Goal: Task Accomplishment & Management: Manage account settings

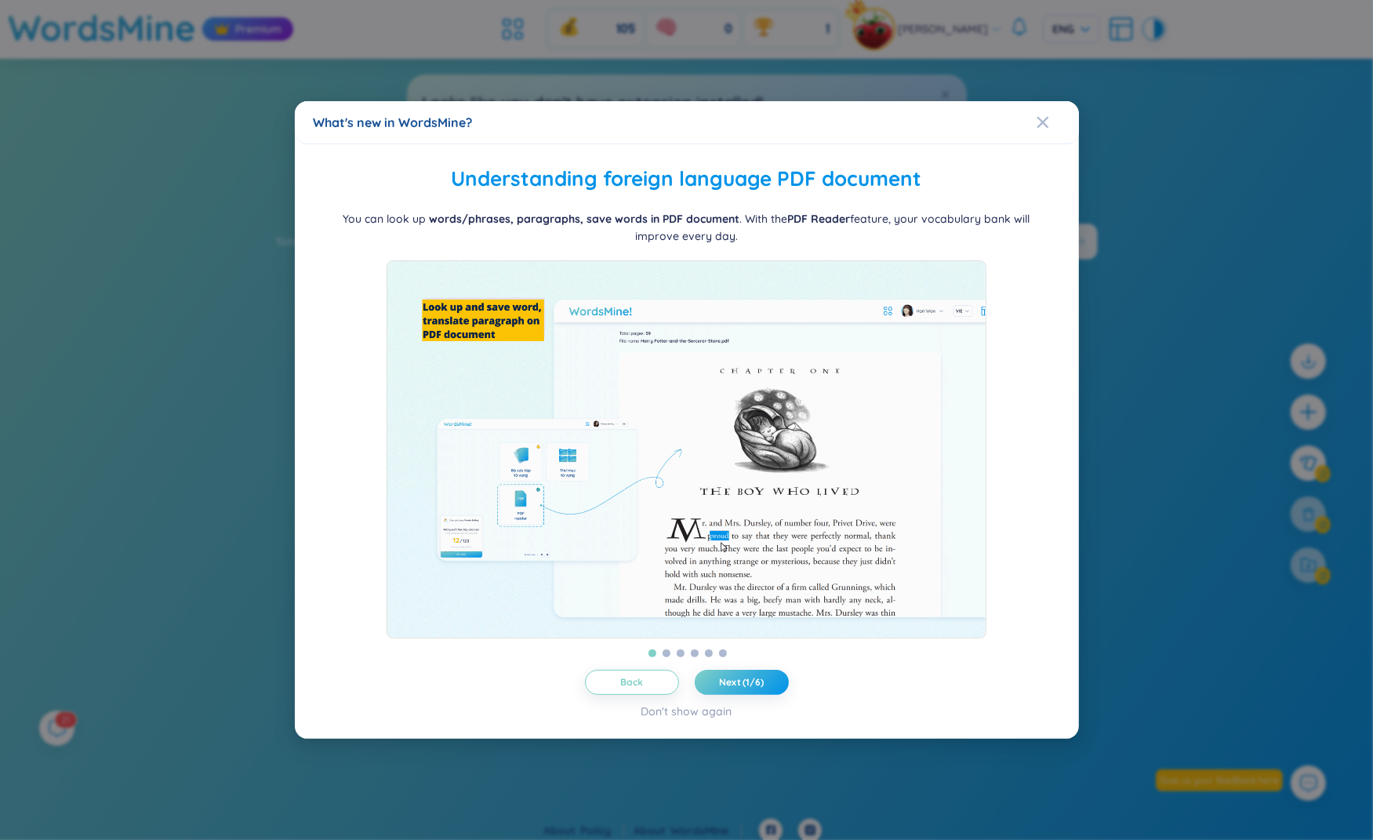
click at [1159, 122] on div "What's new in WordsMine? Folder management WordsMine lets you manage and person…" at bounding box center [686, 420] width 1373 height 840
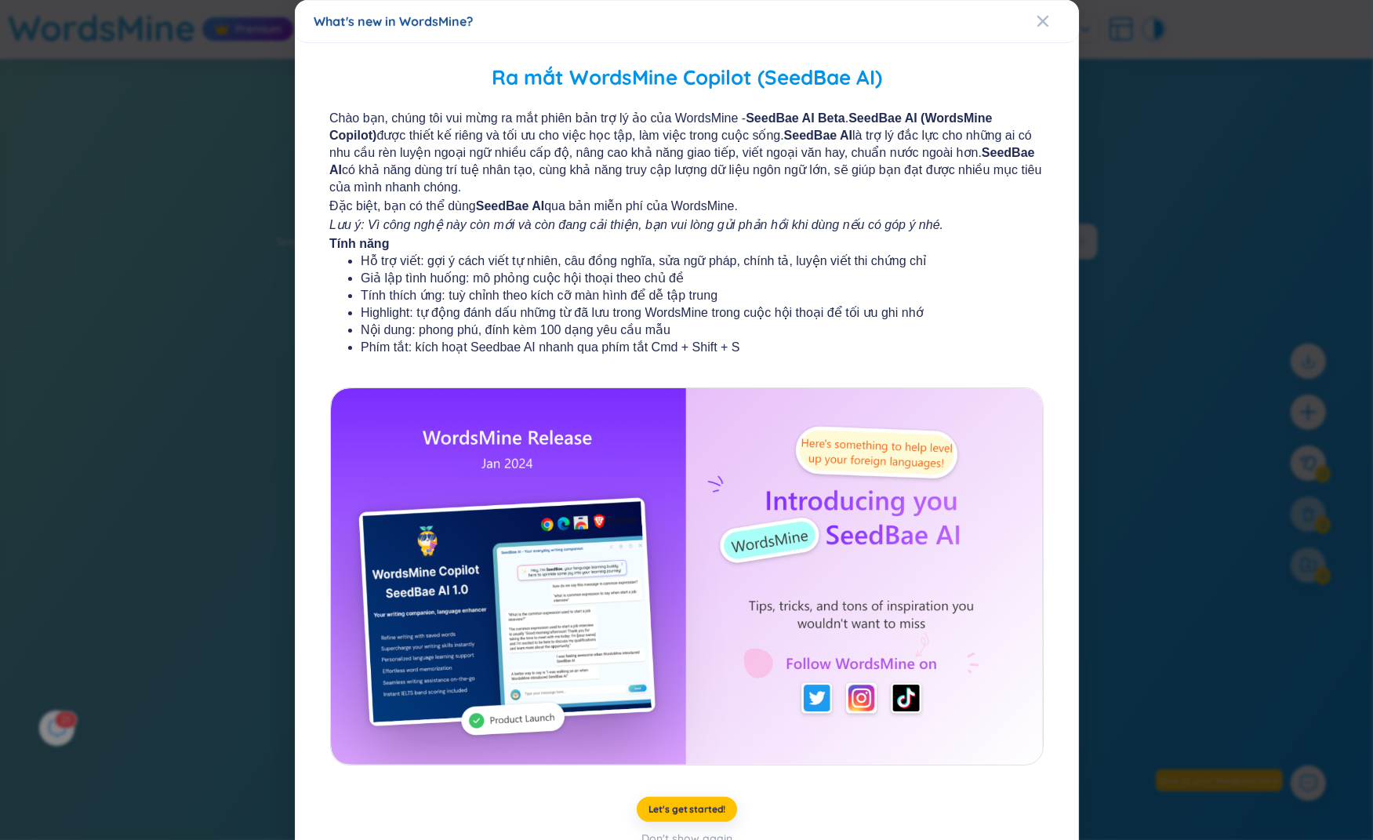
click at [1159, 122] on div "What's new in WordsMine? Ra mắt WordsMine Copilot (SeedBae AI) Chào bạn, chúng …" at bounding box center [686, 420] width 1373 height 840
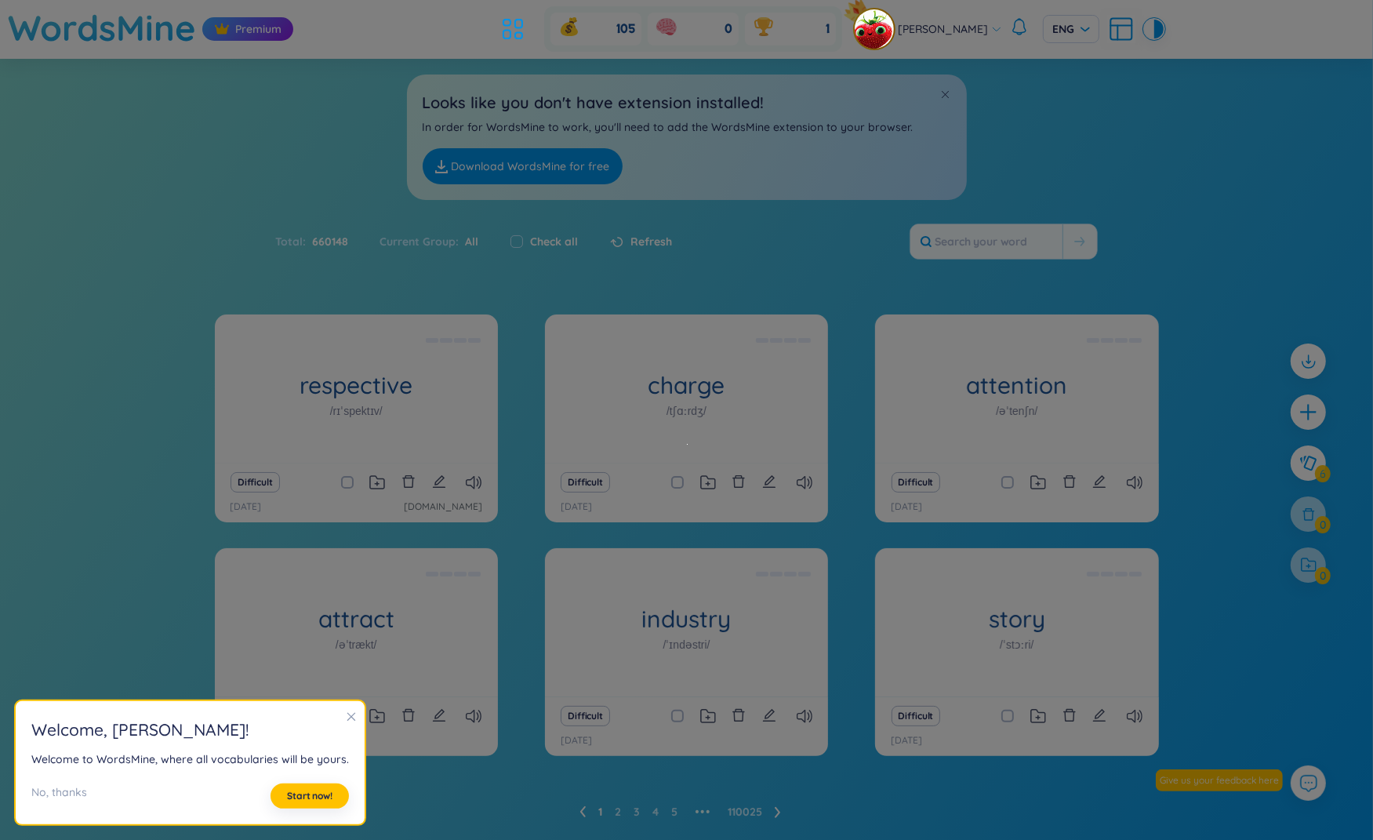
click at [952, 28] on span "[PERSON_NAME]" at bounding box center [943, 28] width 90 height 17
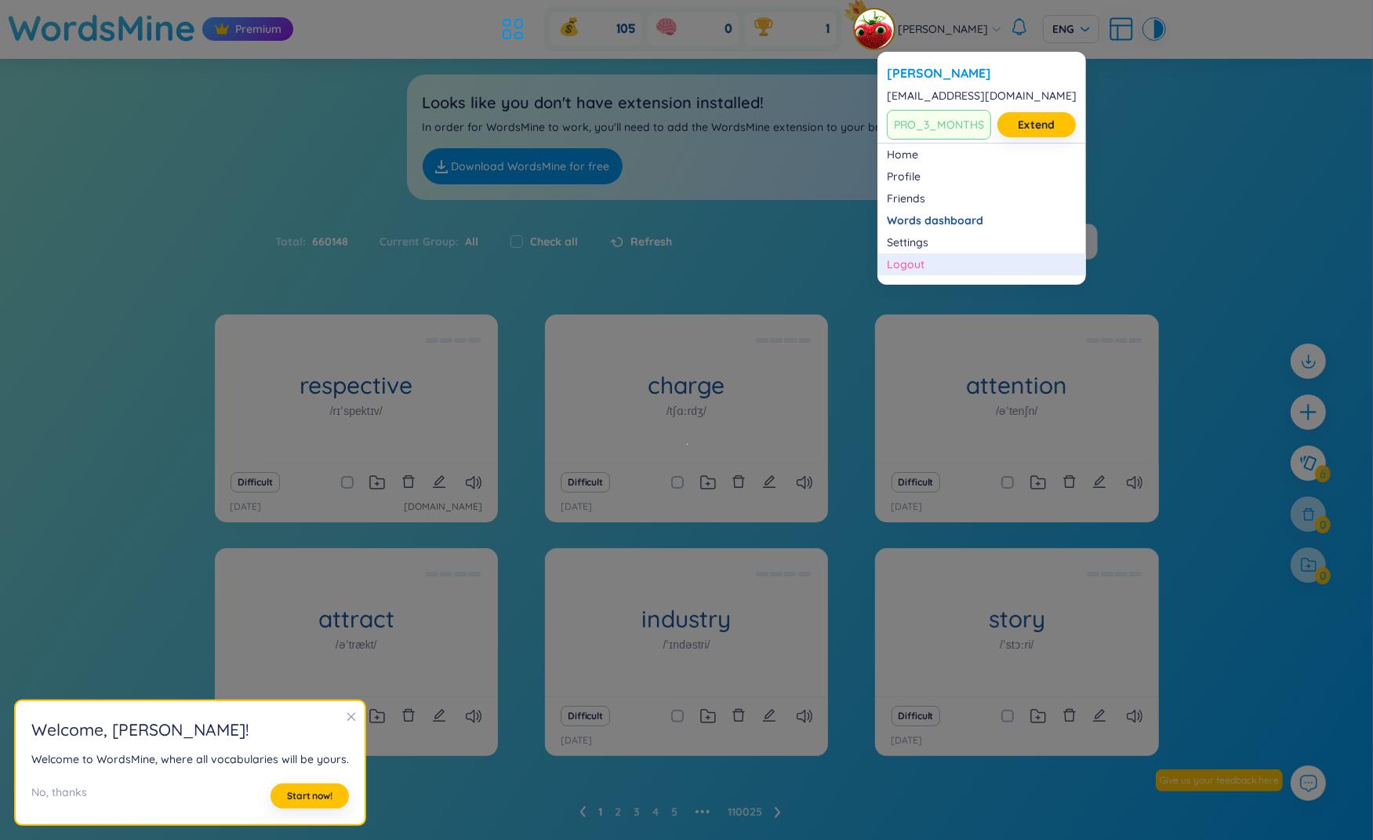
click at [905, 262] on div "Logout" at bounding box center [982, 264] width 190 height 16
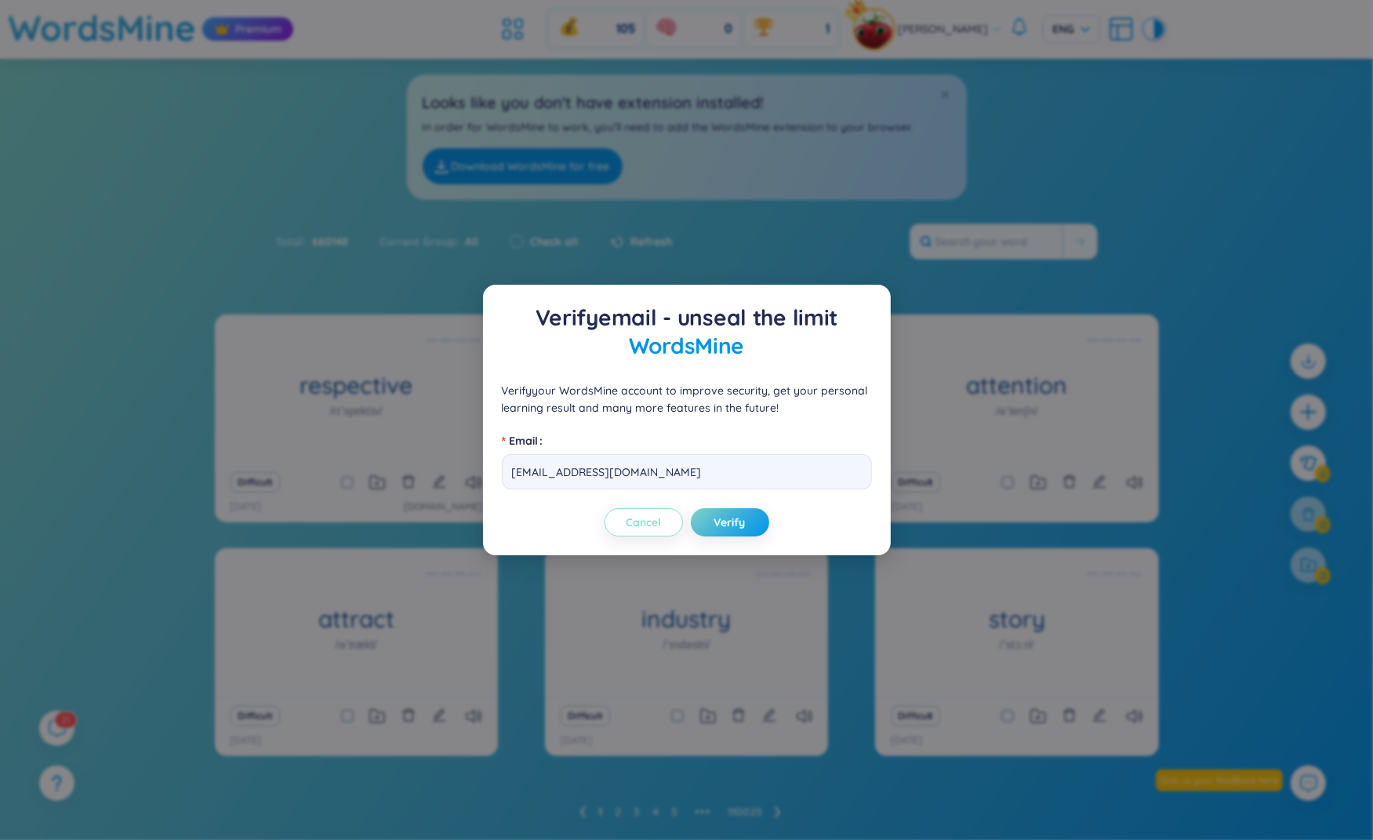
click at [644, 530] on button "Cancel" at bounding box center [643, 522] width 78 height 28
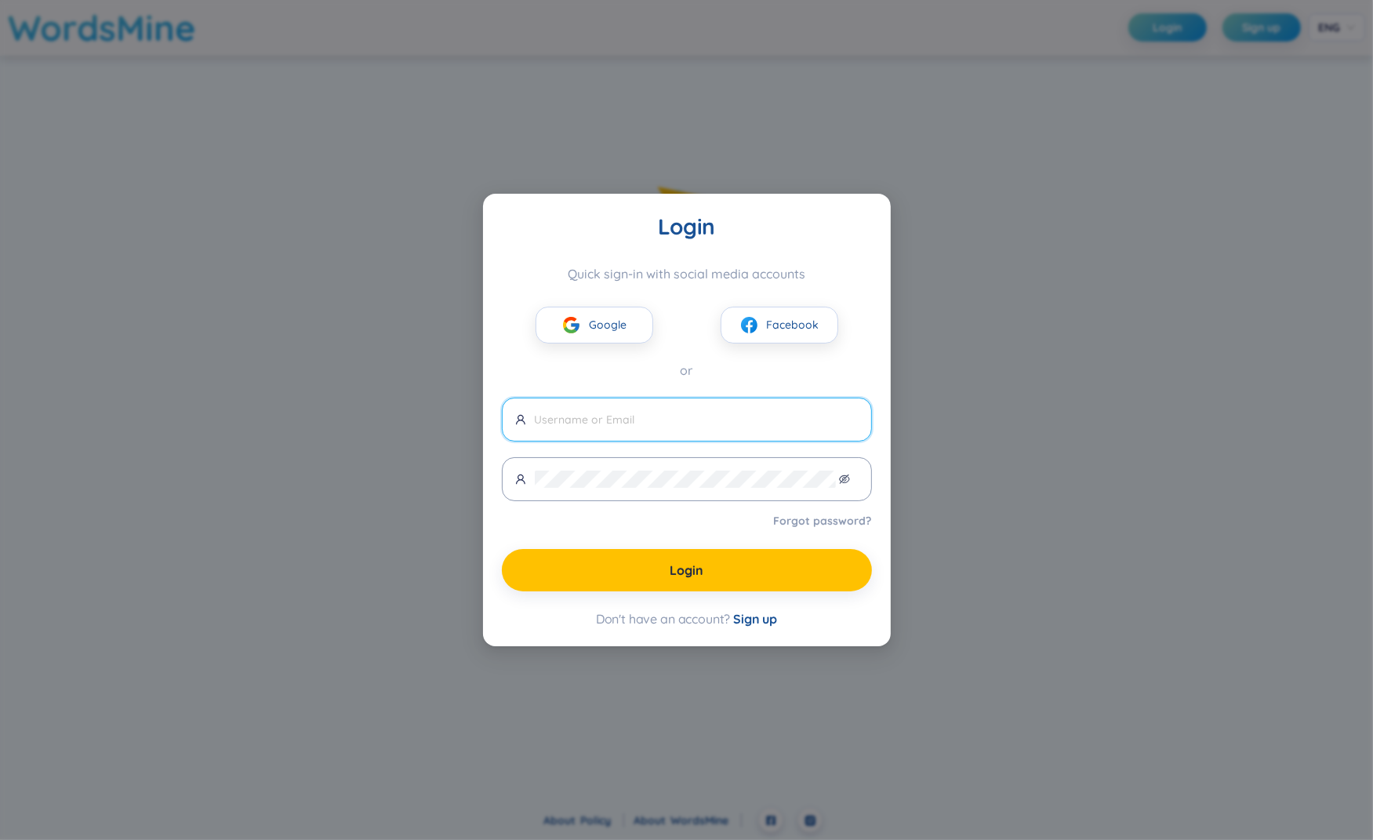
click at [720, 415] on input "text" at bounding box center [697, 419] width 324 height 17
type input "[EMAIL_ADDRESS][DOMAIN_NAME]"
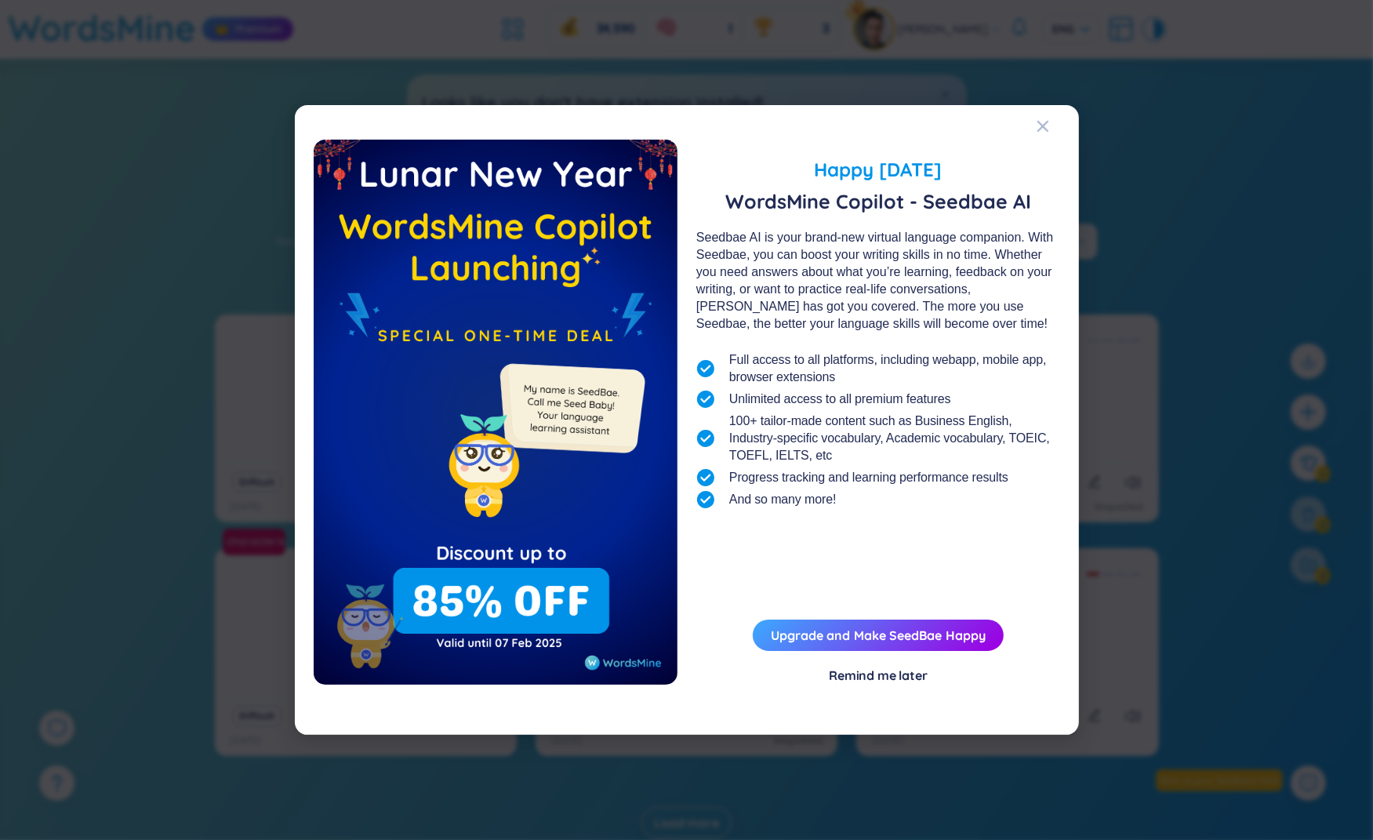
click at [1159, 194] on div "Happy [DATE] WordsMine Copilot - Seedbae AI Seedbae AI is your brand-new virtua…" at bounding box center [686, 420] width 1373 height 840
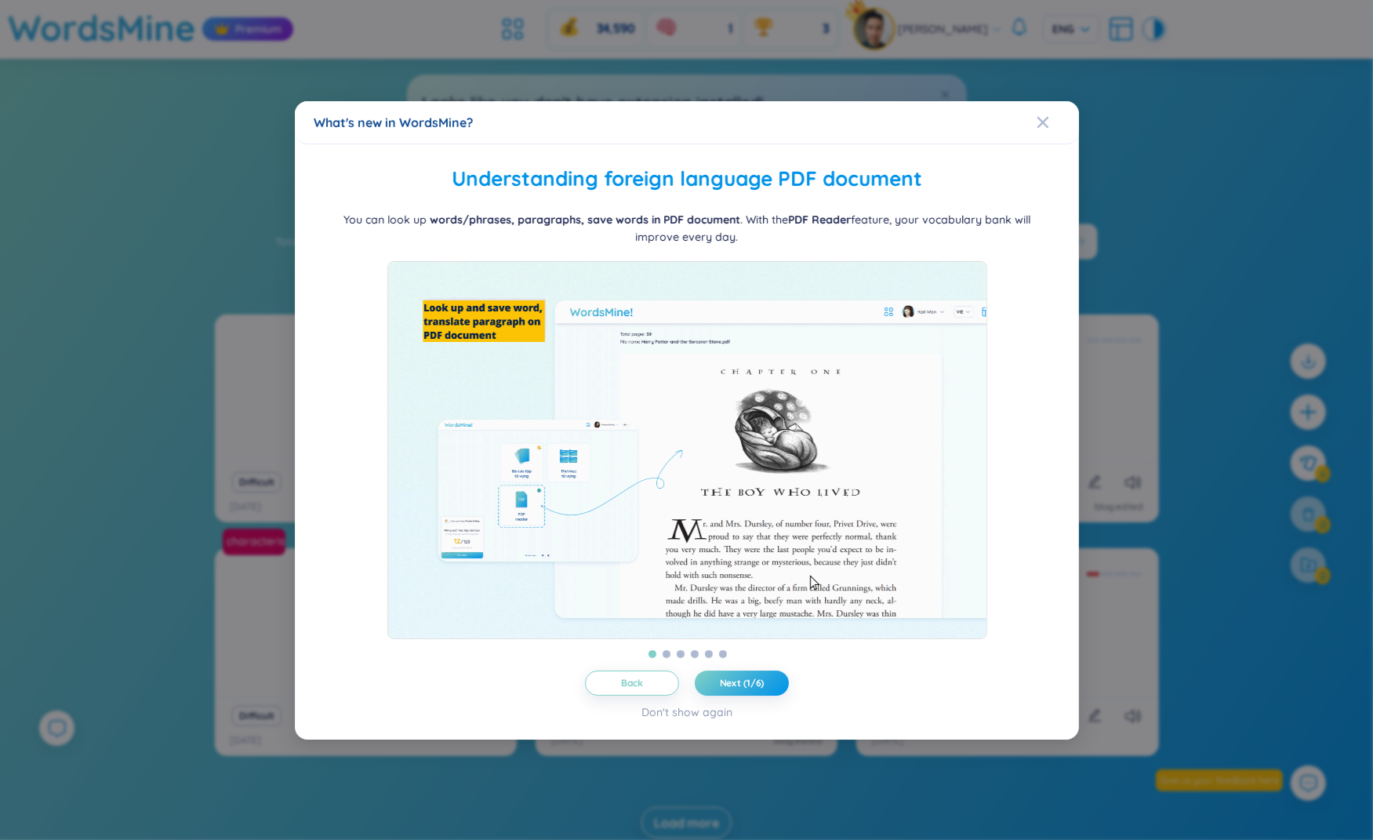
click at [1159, 194] on div "What's new in WordsMine? Folder management WordsMine lets you manage and person…" at bounding box center [686, 420] width 1373 height 840
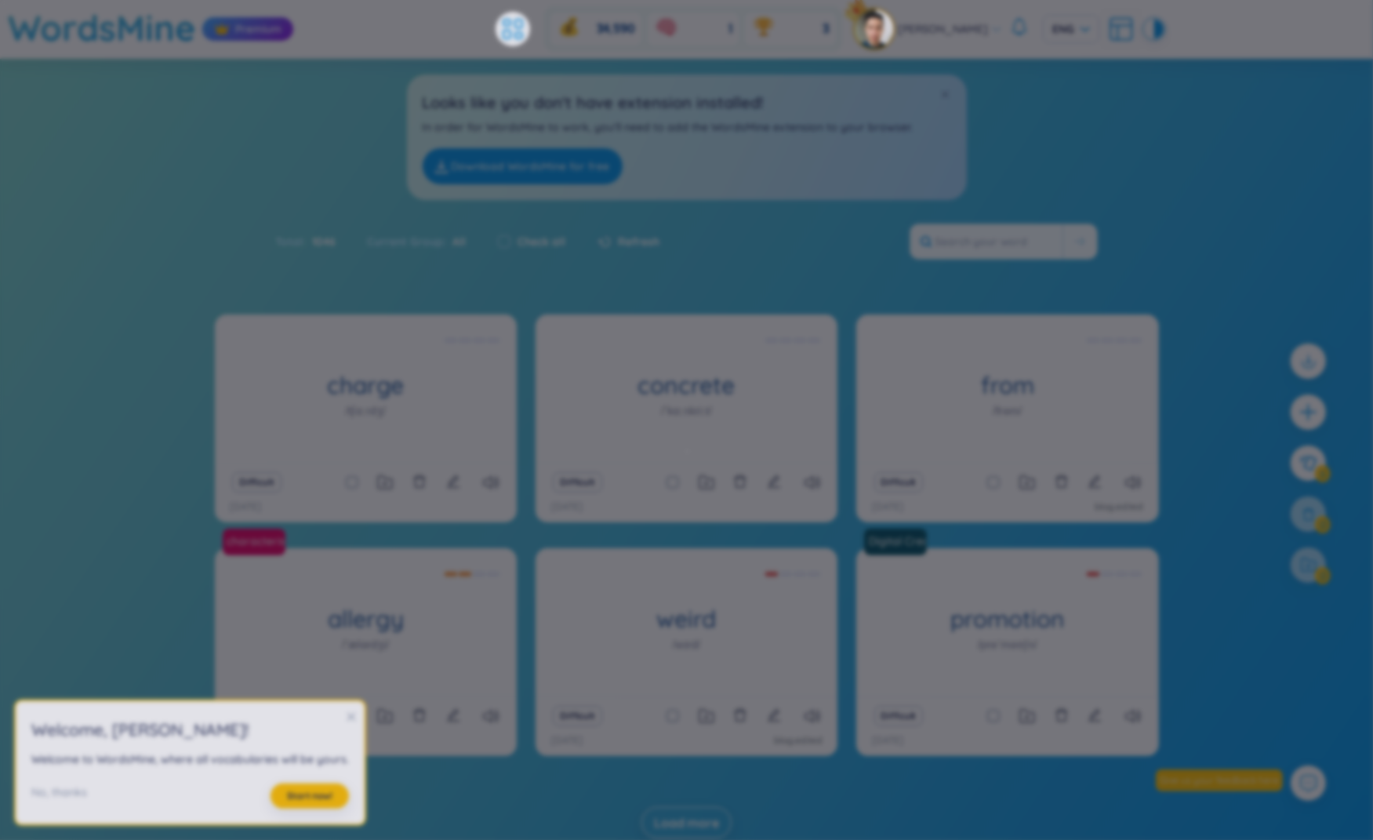
click at [1159, 194] on div "What's new in WordsMine? Ra mắt WordsMine Copilot (SeedBae AI) Chào bạn, chúng …" at bounding box center [686, 420] width 1373 height 840
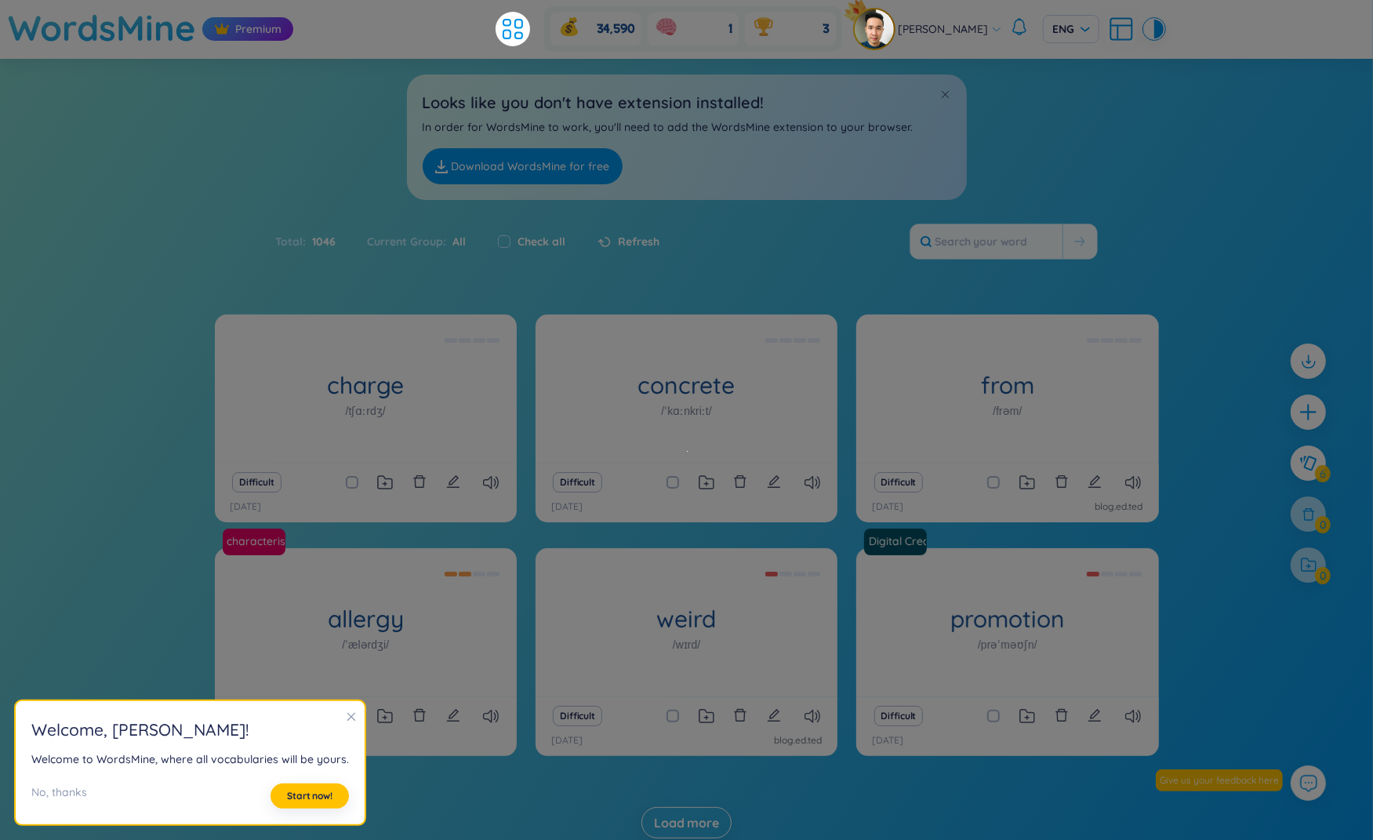
click at [1141, 140] on div "Looks like you don't have extension installed! In order for WordsMine to work, …" at bounding box center [686, 129] width 1373 height 141
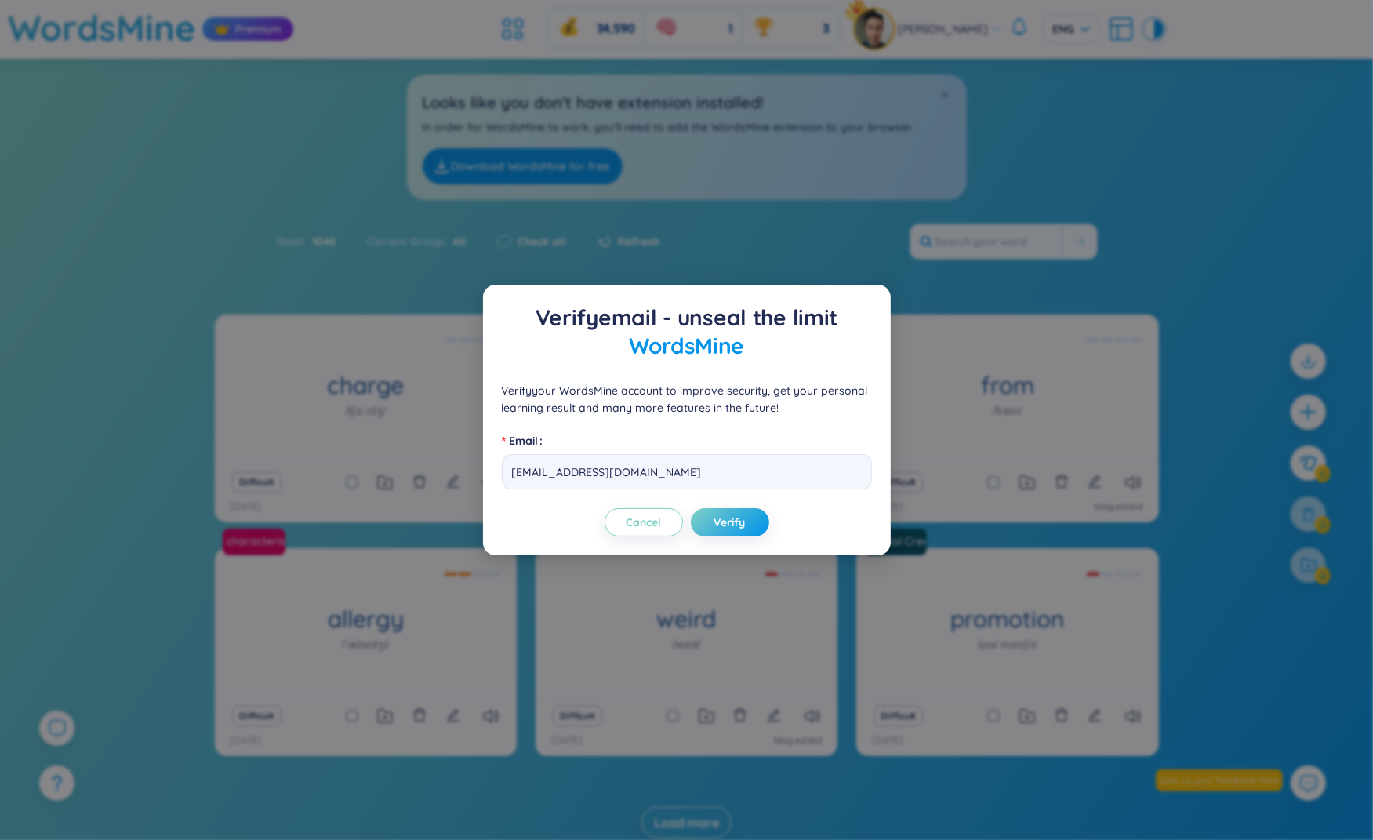
click at [1079, 61] on div "Verify email - unseal the limit WordsMine Verify your WordsMine account to impr…" at bounding box center [686, 420] width 1373 height 840
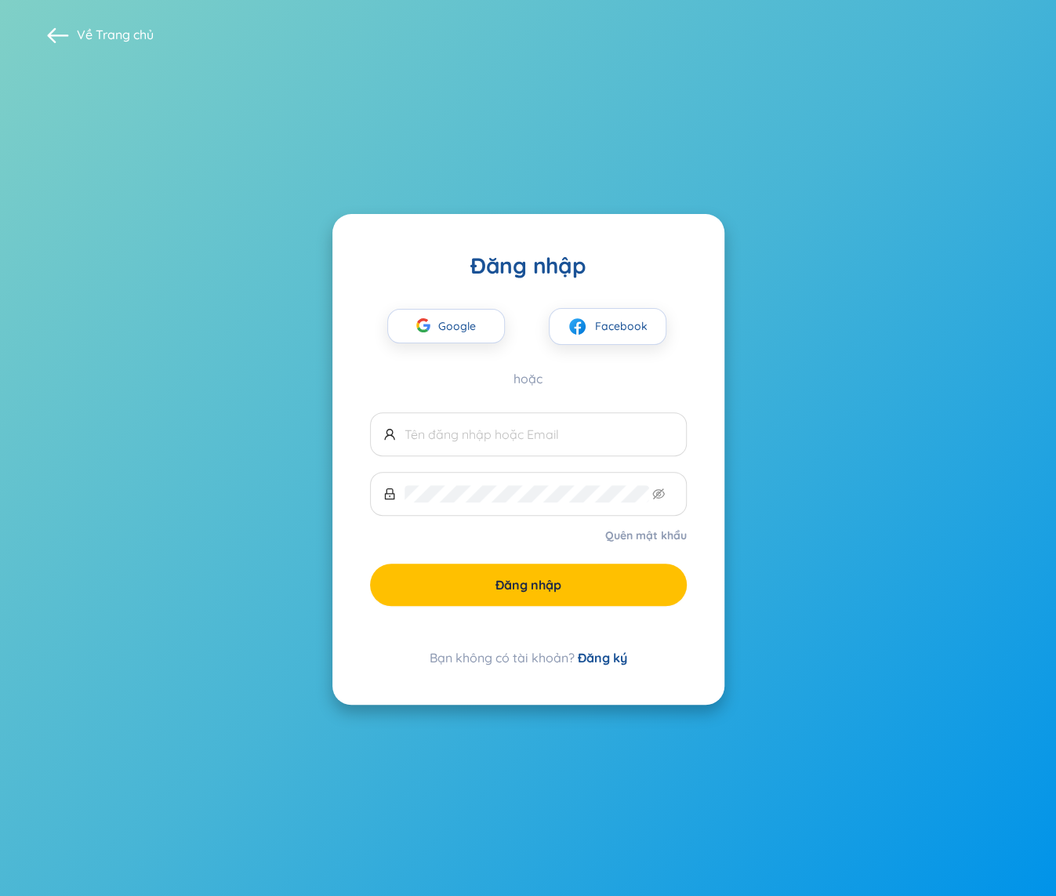
click at [205, 278] on section "Về Trang chủ Đăng nhập Google Facebook hoặc Quên mật khẩu Đăng nhập Bạn không c…" at bounding box center [528, 448] width 1056 height 896
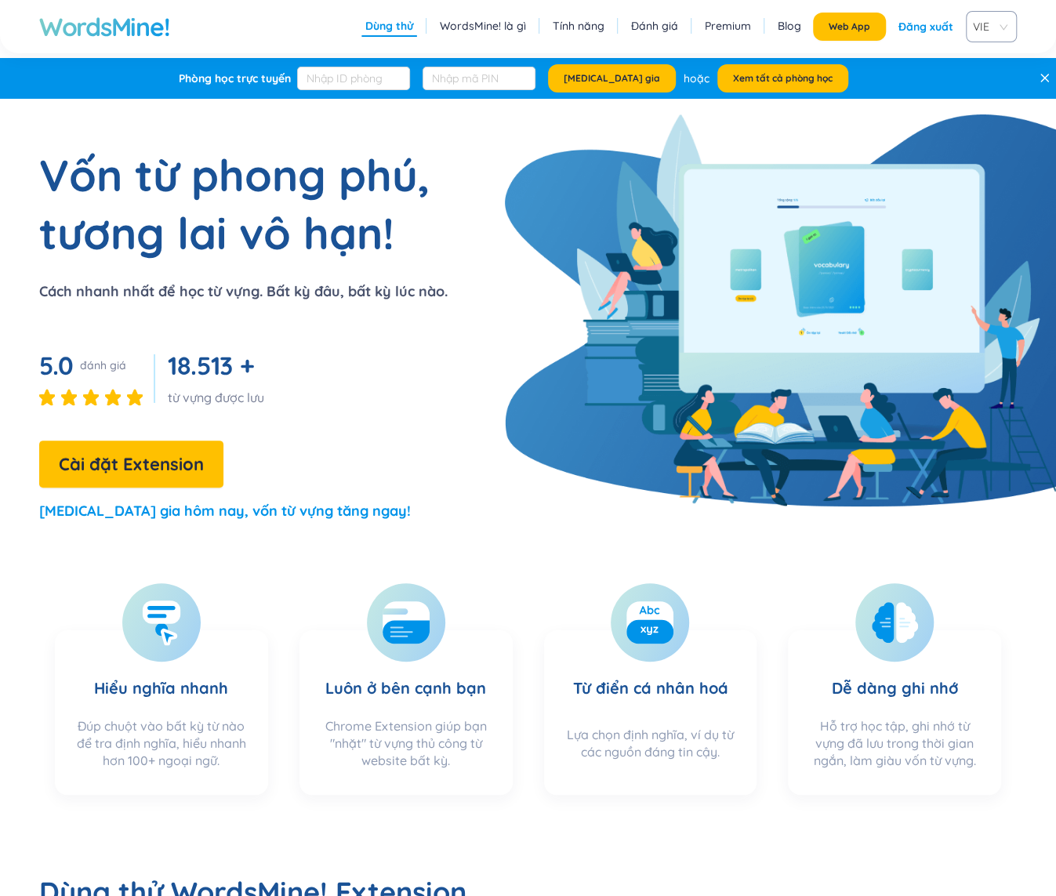
click at [588, 258] on section "Vốn từ phong phú, tương lai vô hạn! Cách nhanh nhất để học từ vựng. Bất kỳ đâu,…" at bounding box center [528, 341] width 1056 height 390
